Goal: Find specific page/section: Find specific page/section

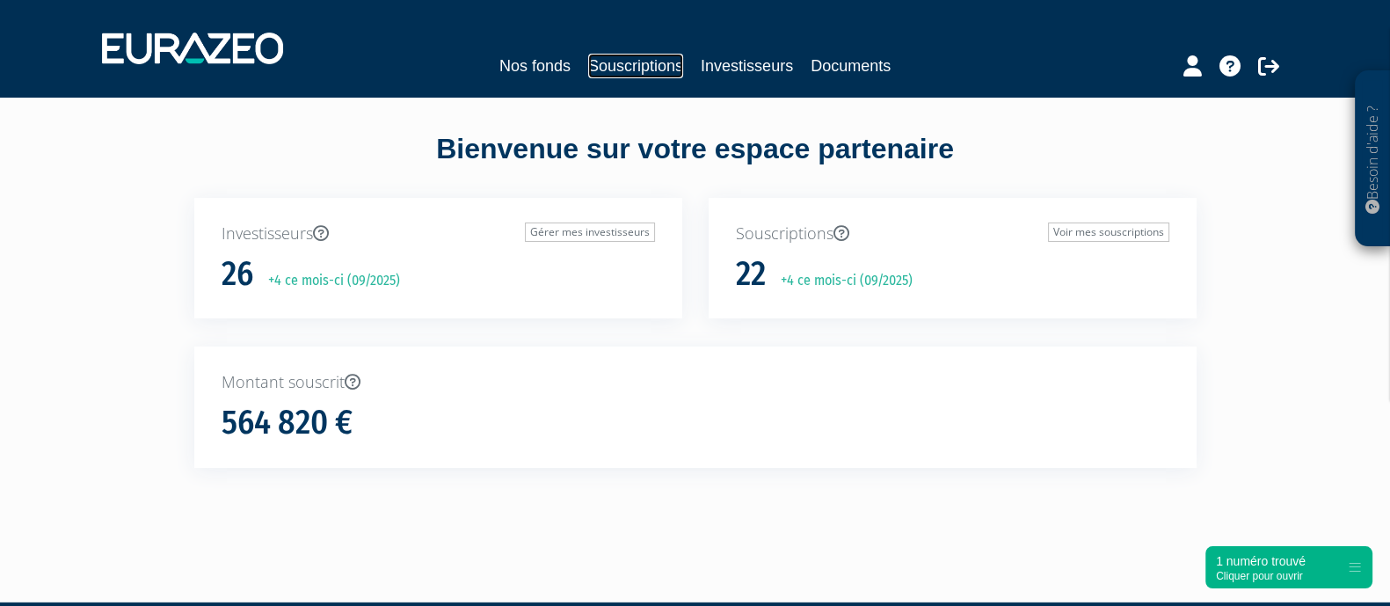
click at [619, 69] on link "Souscriptions" at bounding box center [635, 66] width 95 height 25
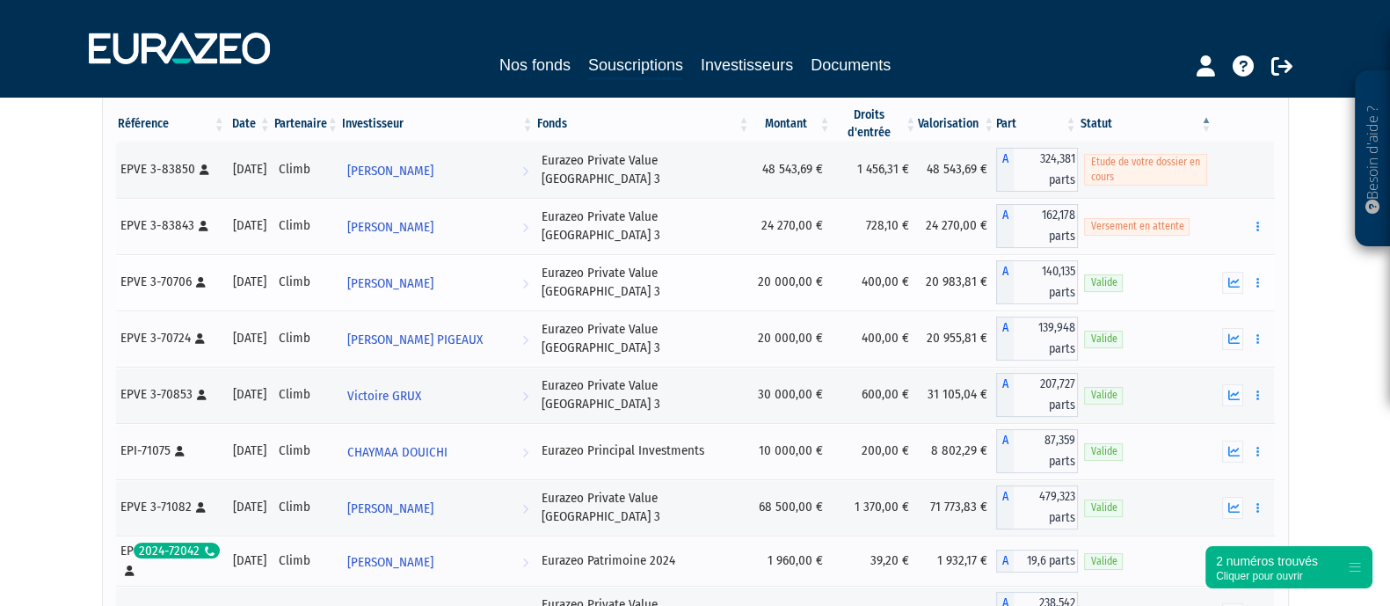
scroll to position [188, 0]
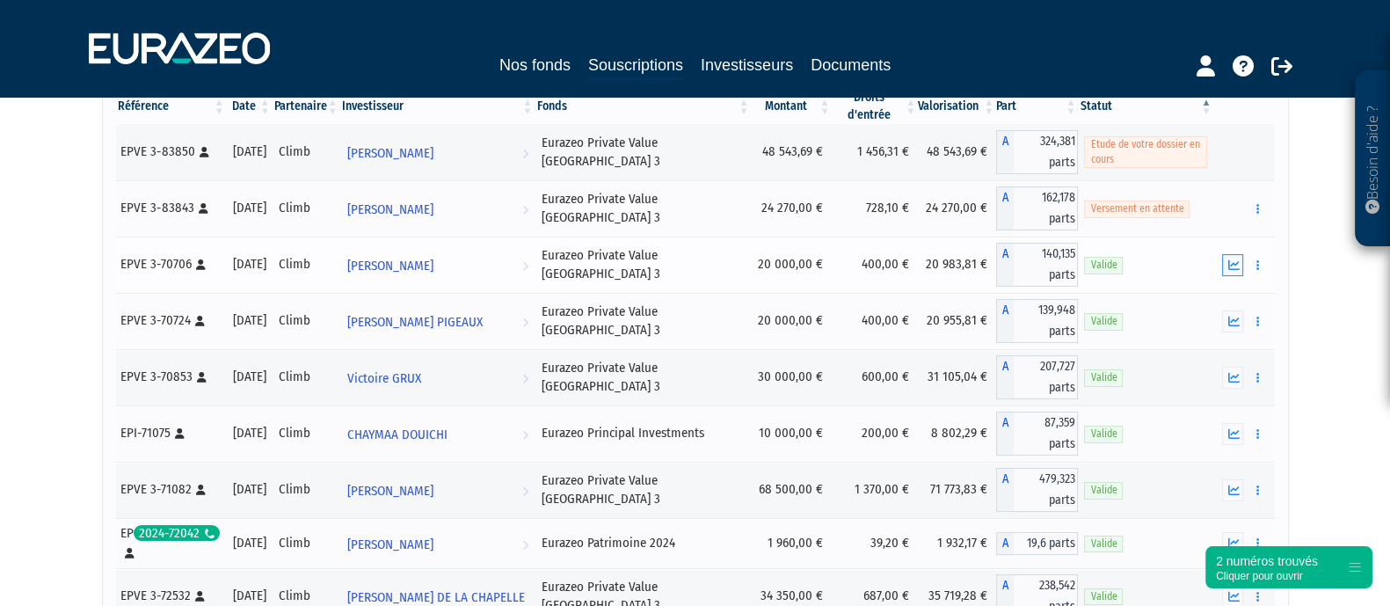
click at [1233, 259] on icon "button" at bounding box center [1233, 264] width 11 height 11
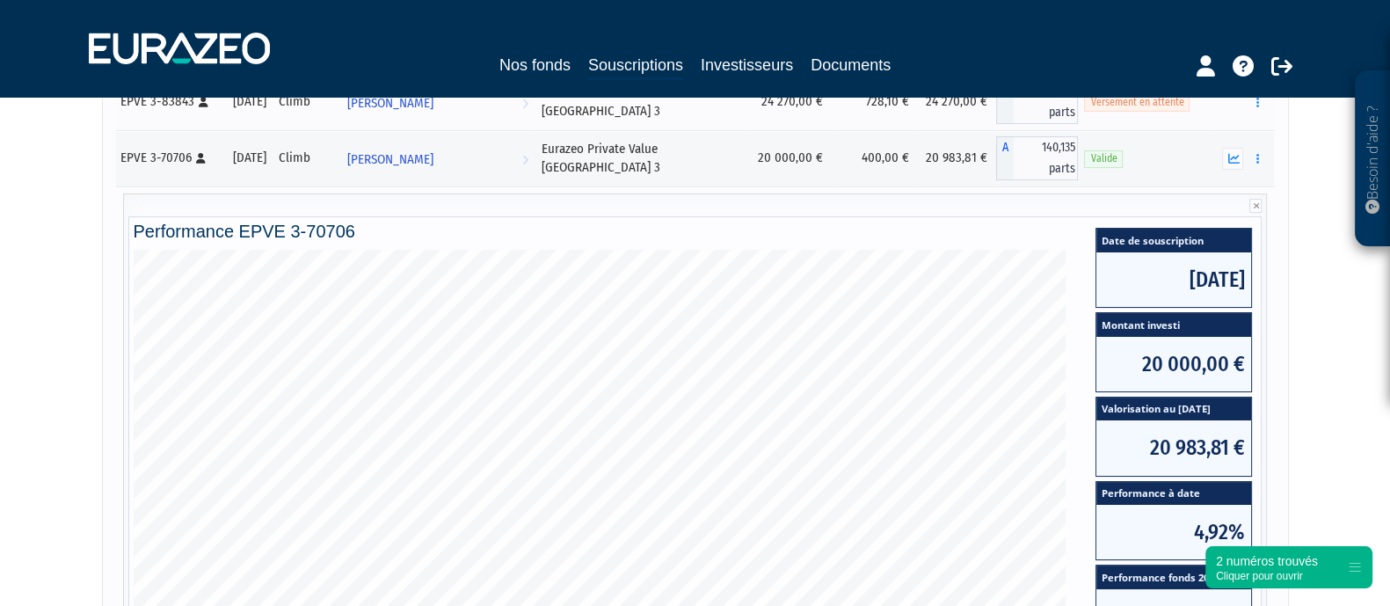
scroll to position [291, 0]
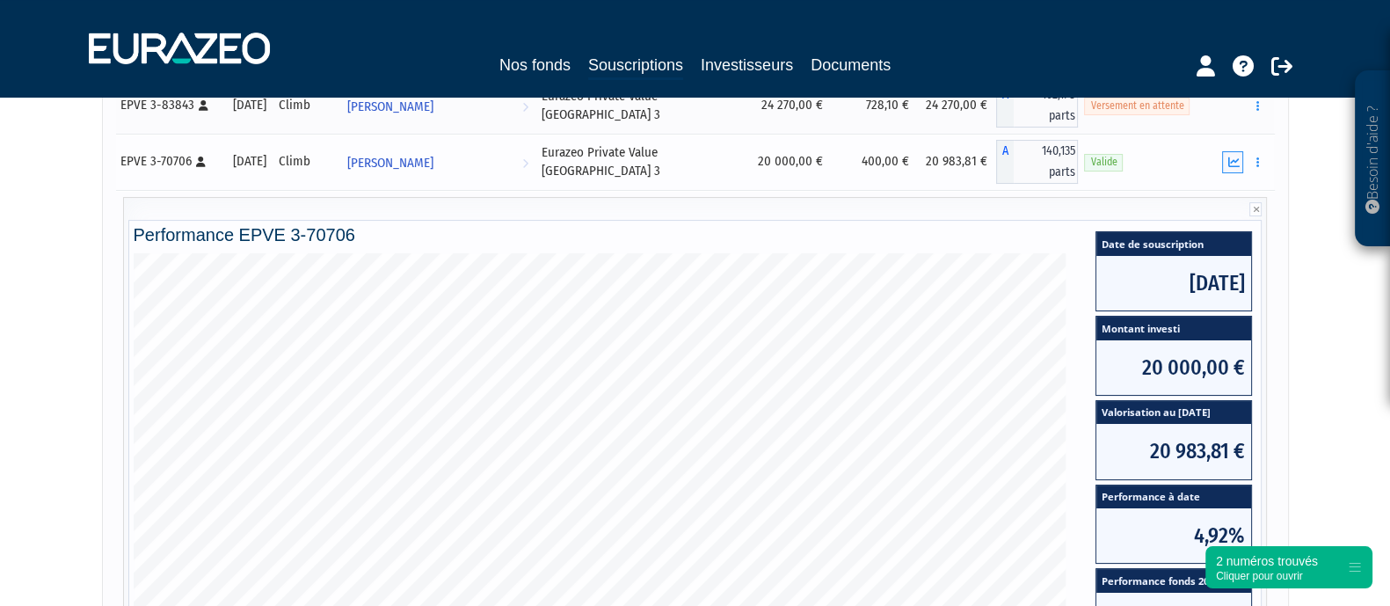
click at [1238, 161] on icon "button" at bounding box center [1233, 162] width 11 height 11
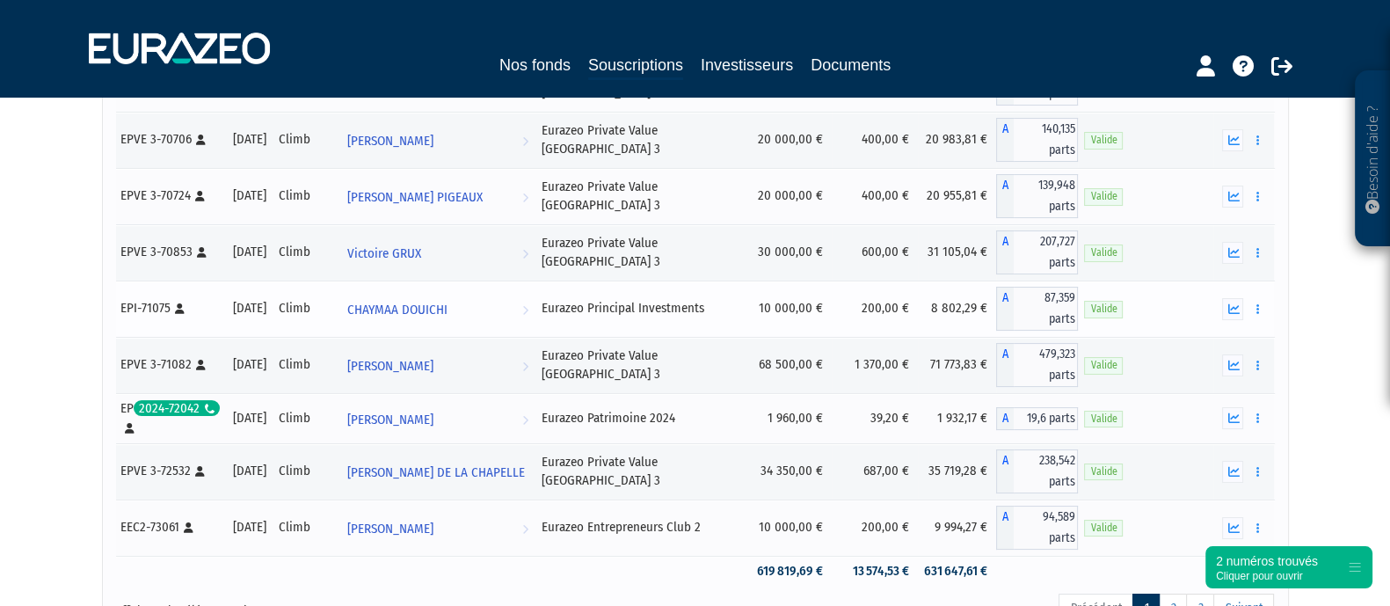
scroll to position [469, 0]
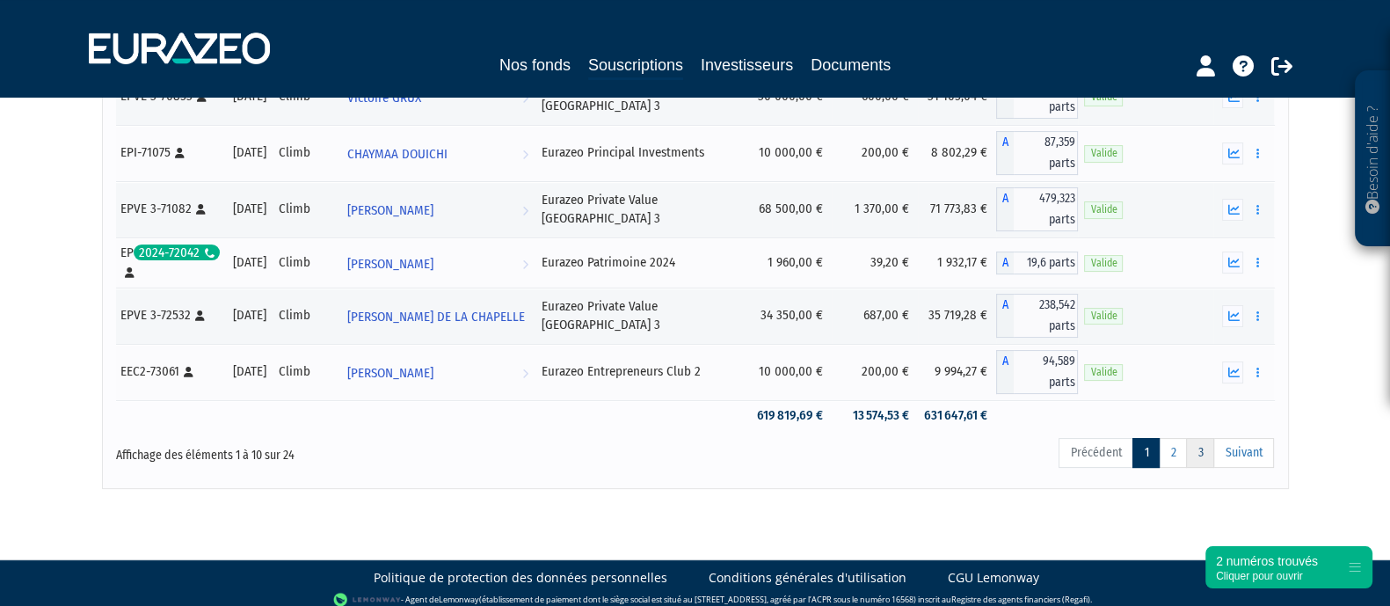
click at [1204, 441] on link "3" at bounding box center [1200, 453] width 28 height 30
